Goal: Task Accomplishment & Management: Complete application form

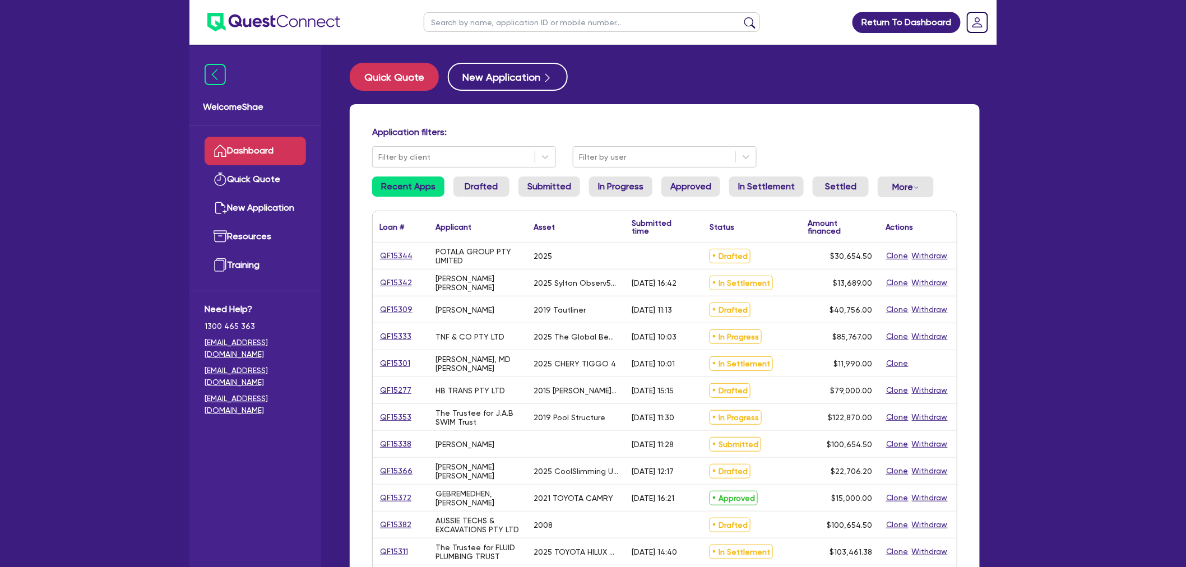
click at [444, 17] on input "text" at bounding box center [592, 22] width 336 height 20
type input "haus"
click at [741, 17] on button "submit" at bounding box center [750, 25] width 18 height 16
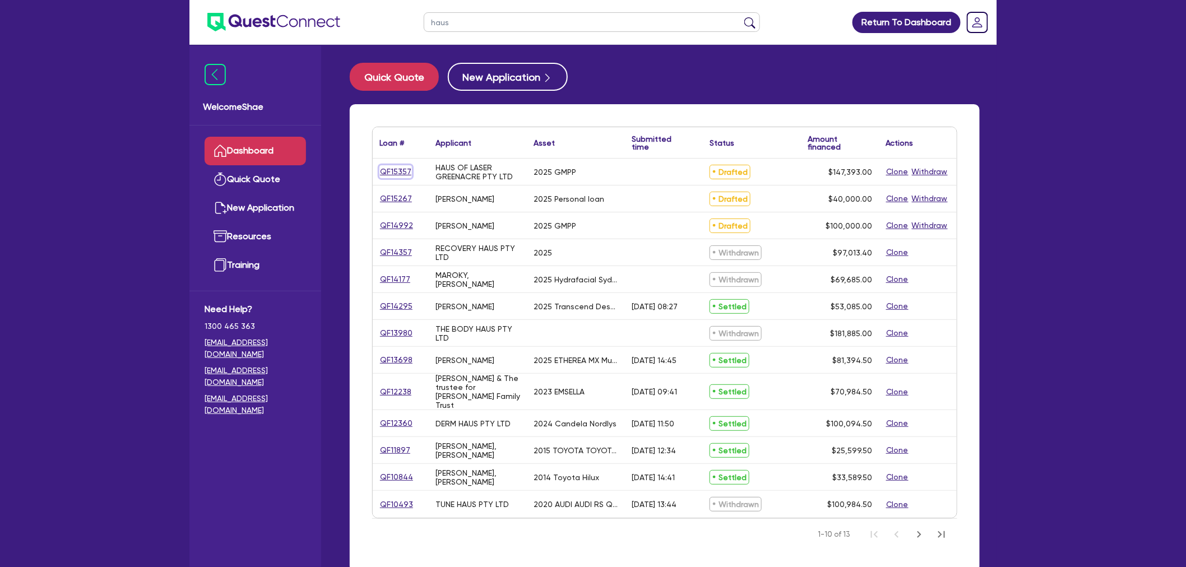
click at [393, 168] on link "QF15357" at bounding box center [395, 171] width 33 height 13
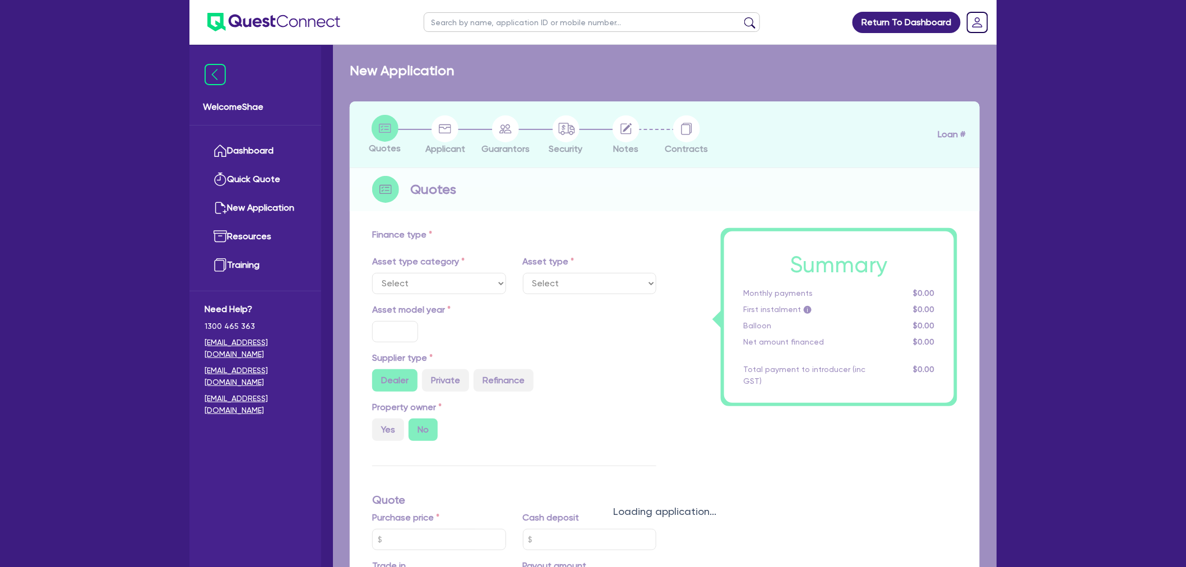
select select "TERTIARY_ASSETS"
type input "2025"
type input "147,393"
type input "4"
type input "5,895.72"
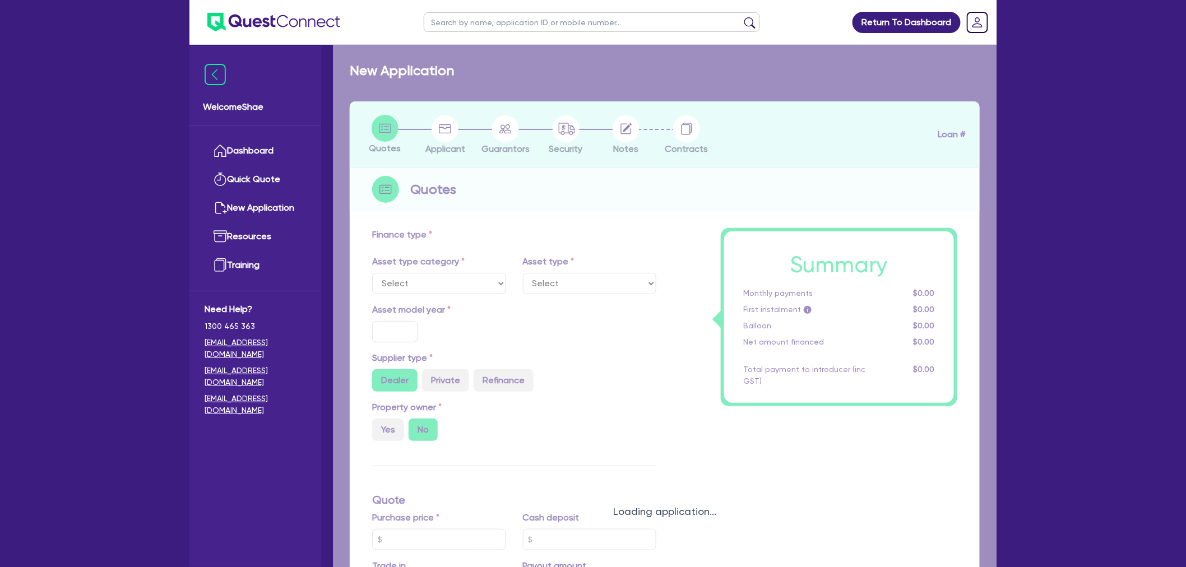
type input "10"
select select "BEAUTY_EQUIPMENT"
